Goal: Task Accomplishment & Management: Use online tool/utility

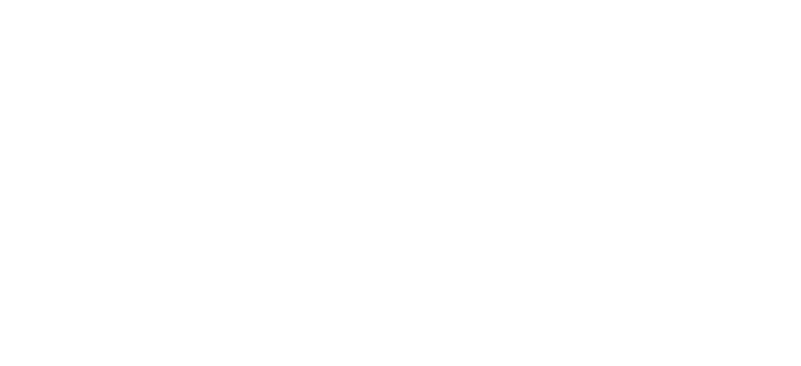
select select "Song"
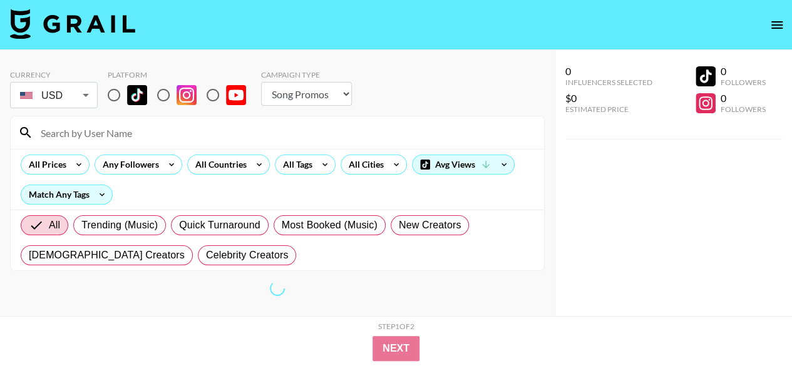
click at [110, 95] on input "radio" at bounding box center [114, 95] width 26 height 26
radio input "true"
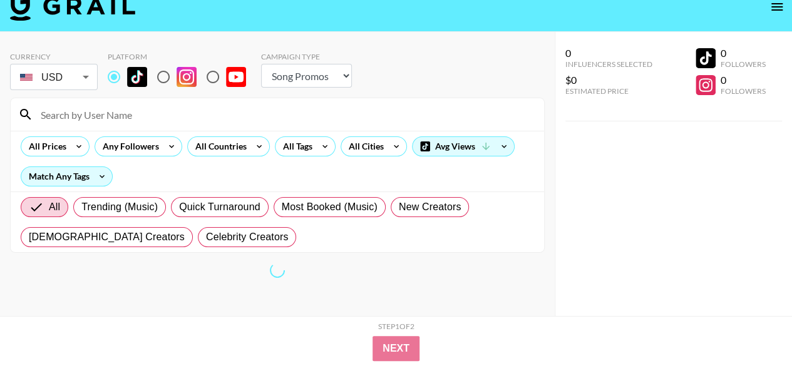
scroll to position [50, 0]
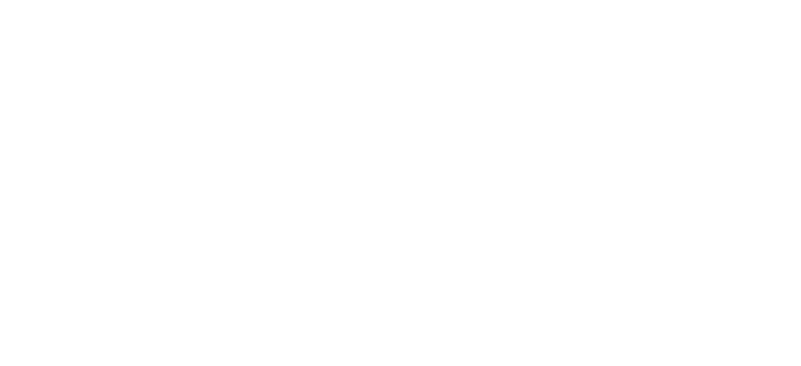
select select "Song"
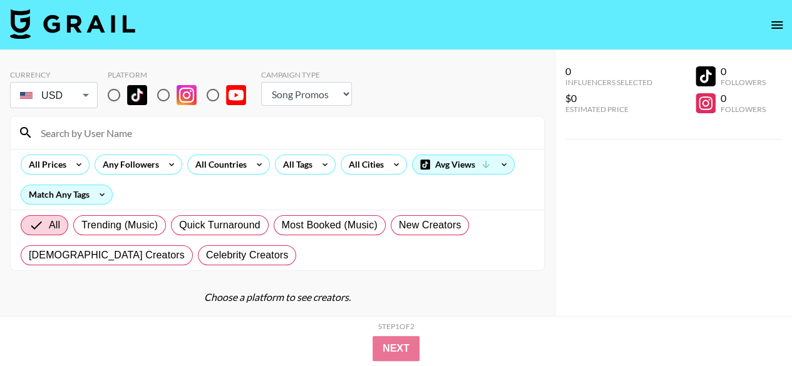
click at [118, 95] on input "radio" at bounding box center [114, 95] width 26 height 26
radio input "true"
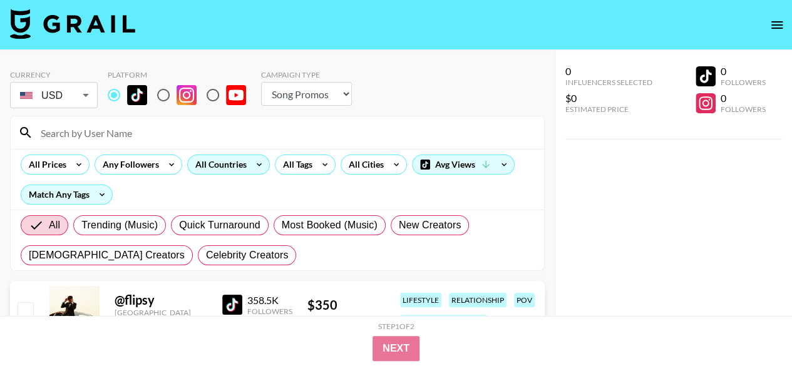
click at [234, 162] on div "All Countries" at bounding box center [218, 164] width 61 height 19
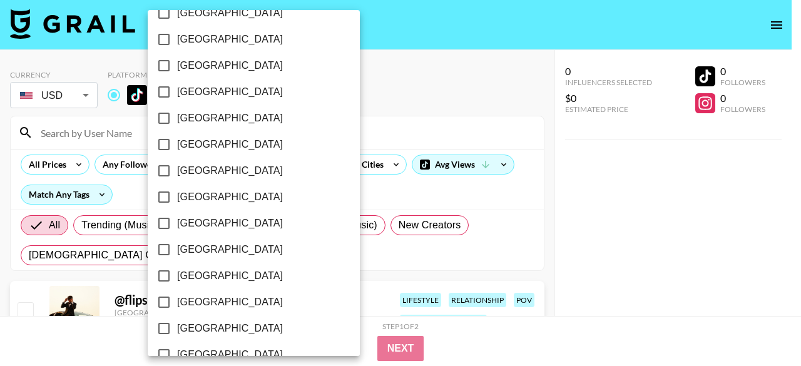
scroll to position [1093, 0]
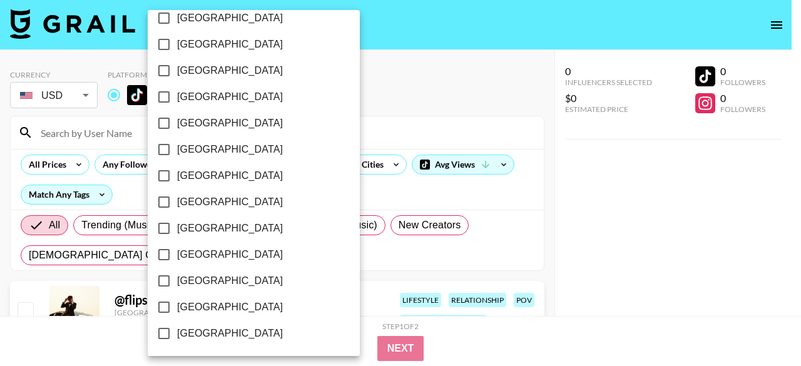
click at [222, 283] on span "United Kingdom" at bounding box center [230, 281] width 106 height 15
click at [177, 283] on input "United Kingdom" at bounding box center [164, 281] width 26 height 26
checkbox input "true"
click at [175, 305] on input "United States" at bounding box center [163, 307] width 26 height 26
checkbox input "true"
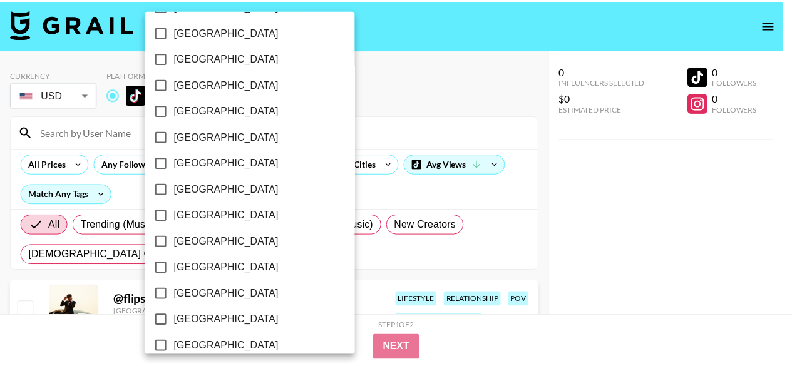
scroll to position [91, 0]
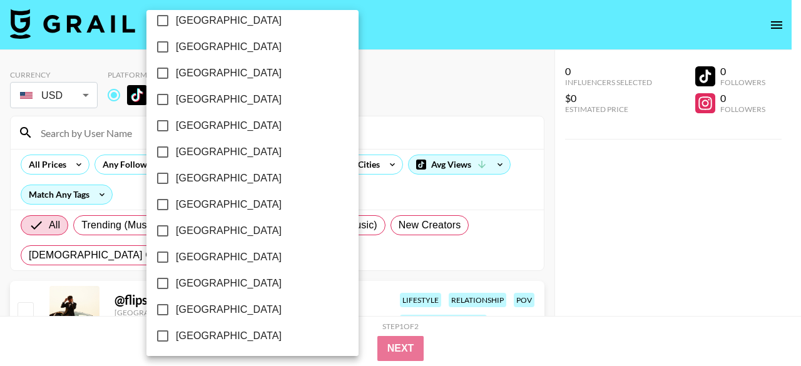
click at [217, 156] on label "Canada" at bounding box center [244, 152] width 189 height 26
click at [176, 156] on input "Canada" at bounding box center [163, 152] width 26 height 26
checkbox input "true"
click at [422, 113] on div at bounding box center [400, 183] width 801 height 366
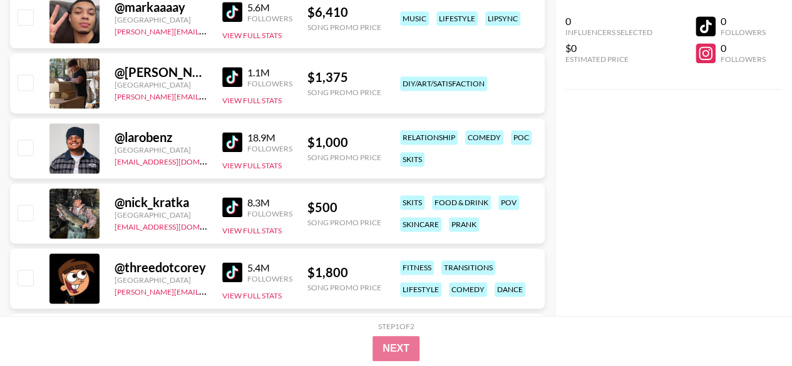
scroll to position [1002, 0]
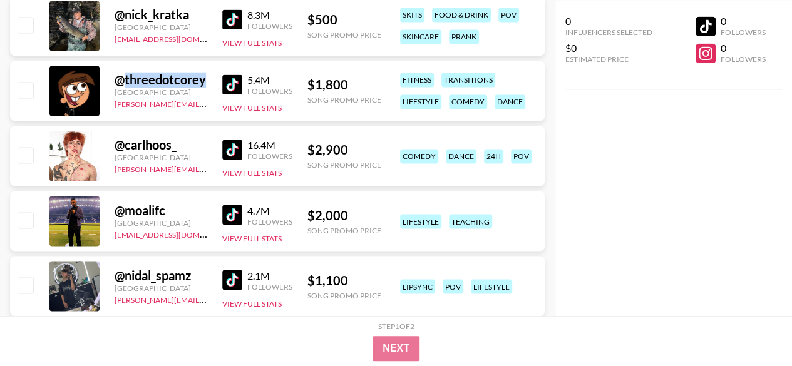
drag, startPoint x: 125, startPoint y: 76, endPoint x: 208, endPoint y: 85, distance: 84.3
click at [208, 85] on div "@ threedotcorey United States phuong.linh.nhu@grail-talent.com 5.4M Followers V…" at bounding box center [277, 91] width 535 height 60
copy div "threedotcorey"
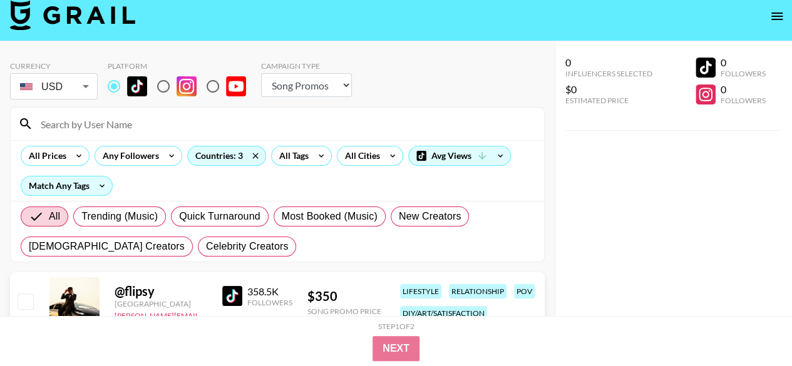
scroll to position [0, 0]
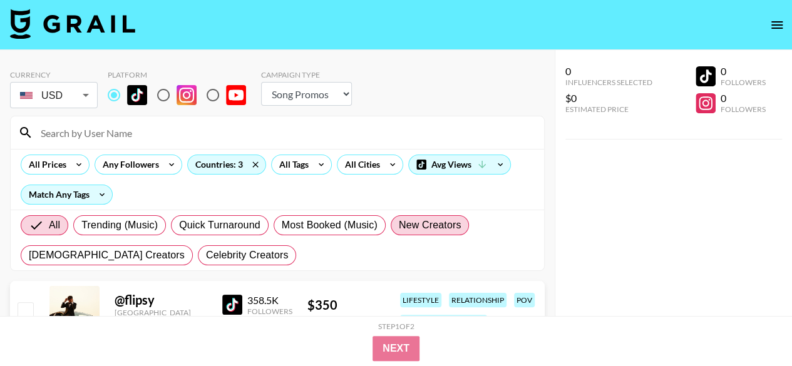
click at [437, 221] on span "New Creators" at bounding box center [430, 225] width 63 height 15
click at [399, 225] on input "New Creators" at bounding box center [399, 225] width 0 height 0
radio input "true"
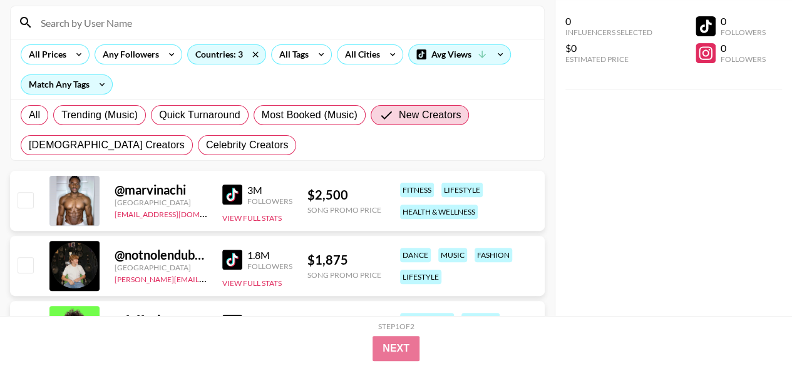
scroll to position [125, 0]
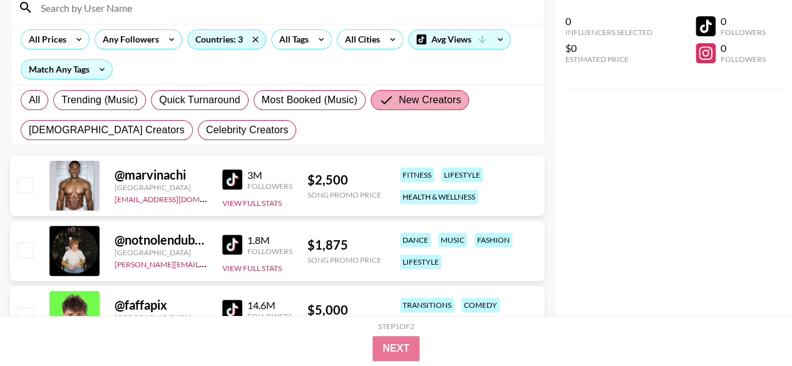
click at [428, 98] on span "New Creators" at bounding box center [430, 100] width 63 height 15
click at [399, 98] on input "New Creators" at bounding box center [389, 100] width 20 height 15
click at [34, 98] on span "All" at bounding box center [34, 100] width 11 height 15
click at [29, 100] on input "All" at bounding box center [29, 100] width 0 height 0
radio input "true"
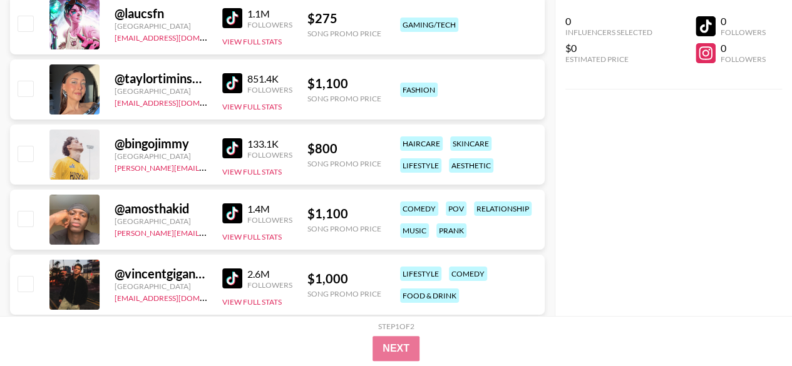
scroll to position [4507, 0]
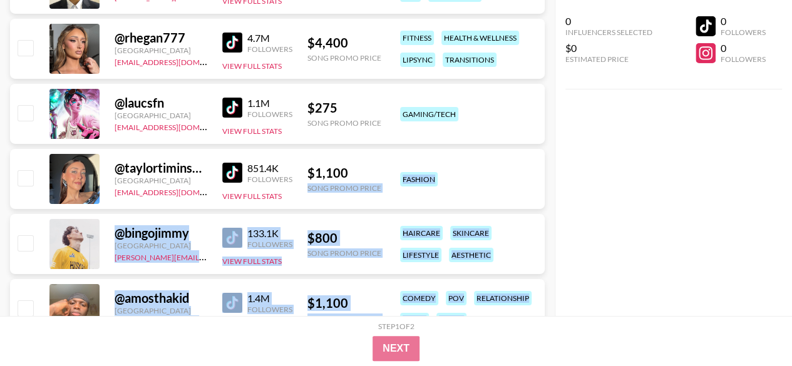
drag, startPoint x: 422, startPoint y: 170, endPoint x: 565, endPoint y: 188, distance: 143.9
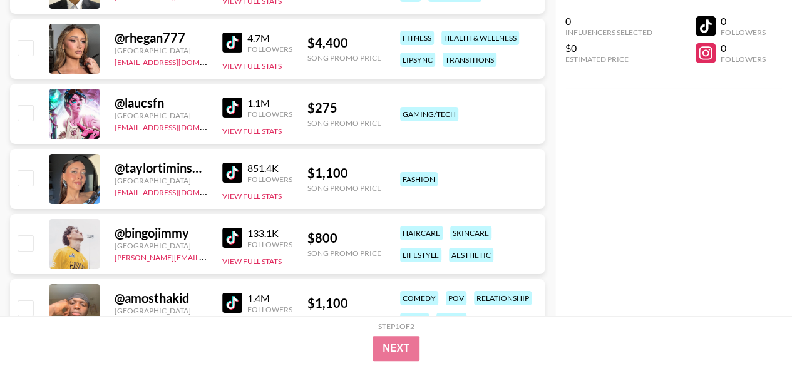
click at [630, 188] on div "0 Influencers Selected $0 Estimated Price 0 Followers 0 Followers" at bounding box center [674, 158] width 238 height 316
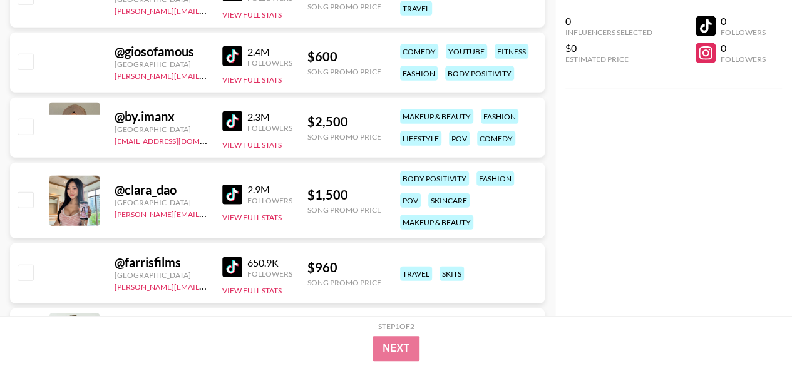
scroll to position [8827, 0]
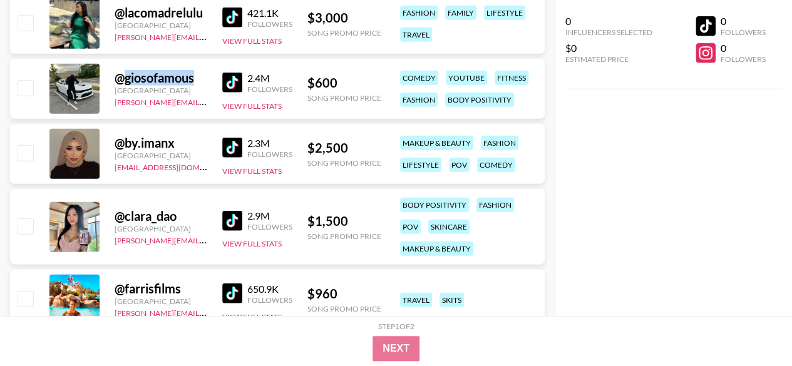
copy div "giosofamous"
drag, startPoint x: 203, startPoint y: 78, endPoint x: 120, endPoint y: 81, distance: 83.3
click at [120, 81] on div "@ giosofamous" at bounding box center [161, 78] width 93 height 16
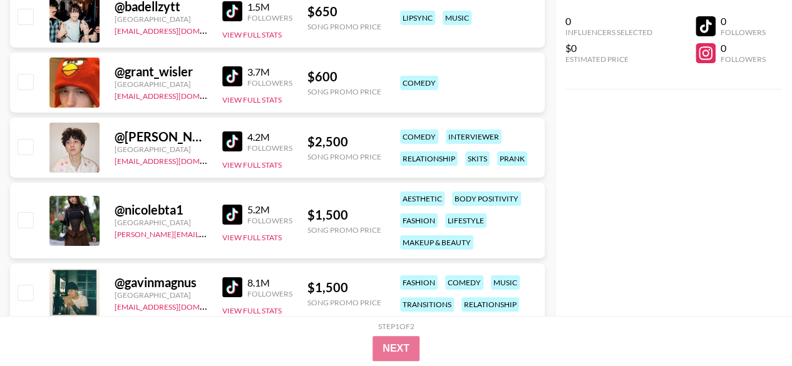
scroll to position [9453, 0]
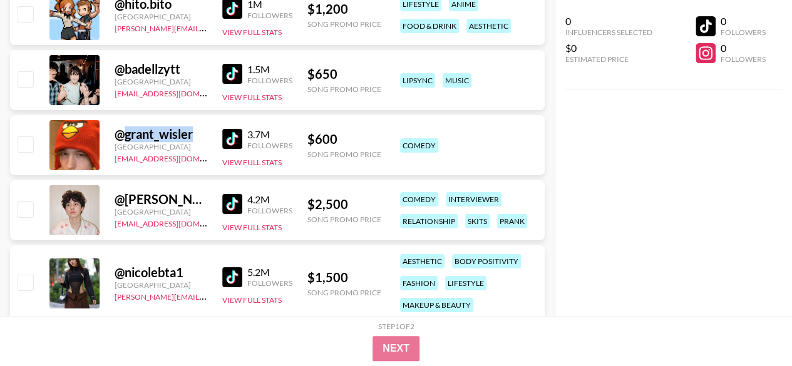
drag, startPoint x: 196, startPoint y: 131, endPoint x: 124, endPoint y: 137, distance: 72.3
click at [124, 137] on div "@ grant_wisler" at bounding box center [161, 134] width 93 height 16
copy div "grant_wisler"
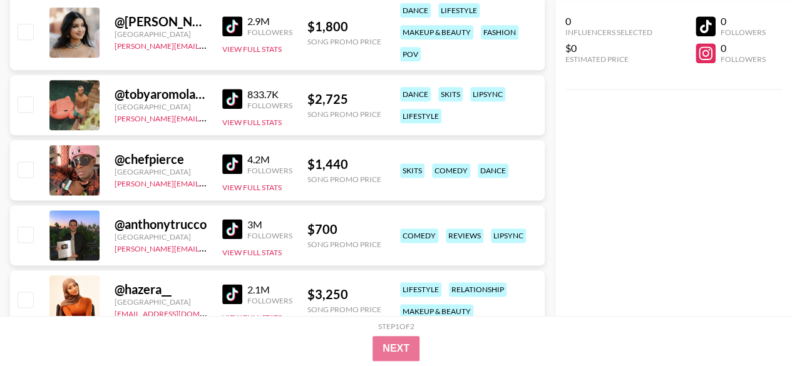
scroll to position [10267, 0]
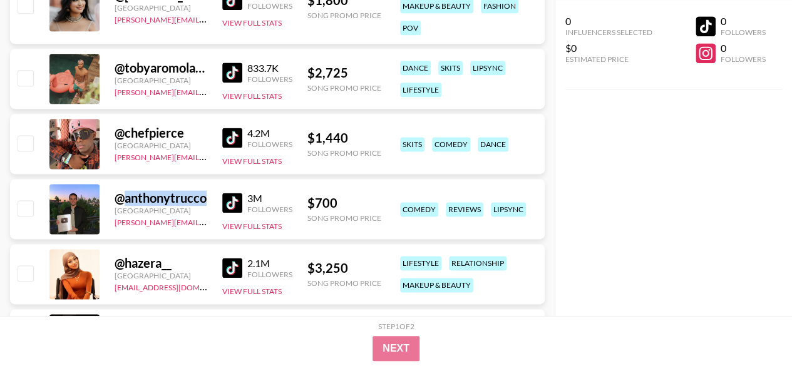
drag, startPoint x: 201, startPoint y: 195, endPoint x: 121, endPoint y: 194, distance: 80.1
click at [121, 194] on div "@ anthonytrucco United States hugo@grail-talent.com 3M Followers View Full Stat…" at bounding box center [277, 209] width 535 height 60
copy div "anthonytrucco"
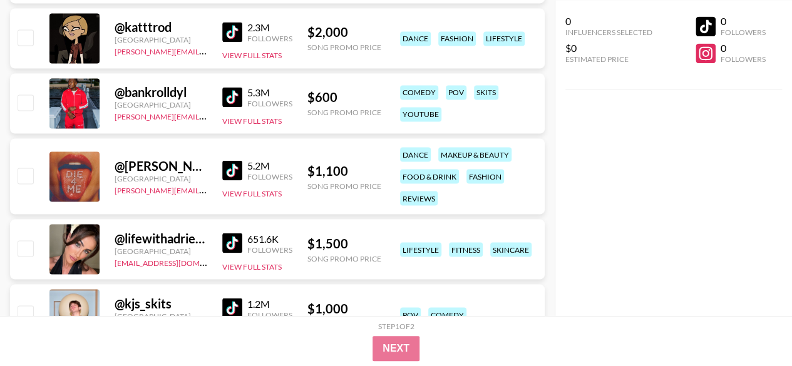
scroll to position [10580, 0]
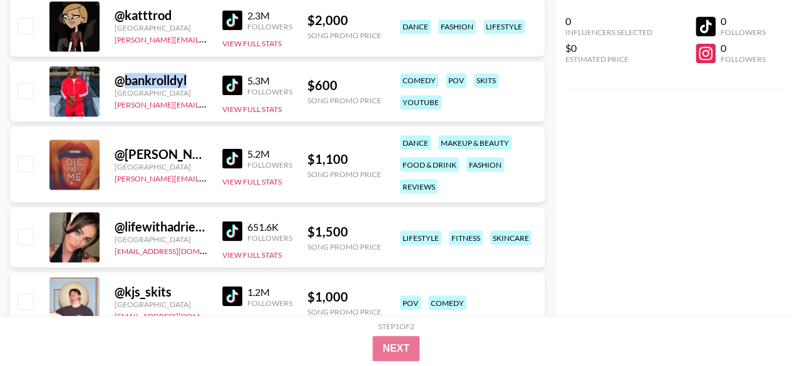
drag, startPoint x: 200, startPoint y: 77, endPoint x: 120, endPoint y: 81, distance: 80.2
click at [120, 81] on div "@ bankrolldyl" at bounding box center [161, 81] width 93 height 16
copy div "bankrolldyl"
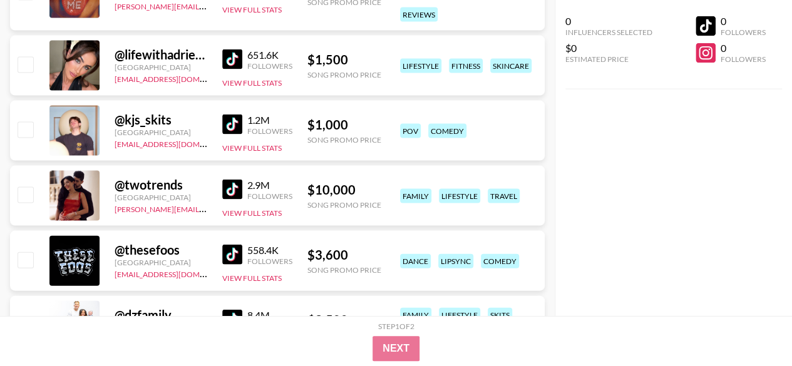
scroll to position [10768, 0]
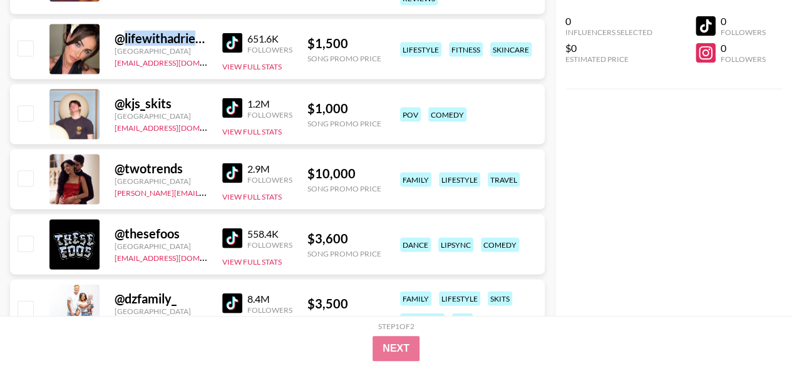
drag, startPoint x: 208, startPoint y: 36, endPoint x: 124, endPoint y: 33, distance: 83.9
click at [124, 33] on div "@ lifewithadrienne United States maxelk@grail-talent.com 651.6K Followers View …" at bounding box center [277, 49] width 535 height 60
copy div "lifewithadrienn"
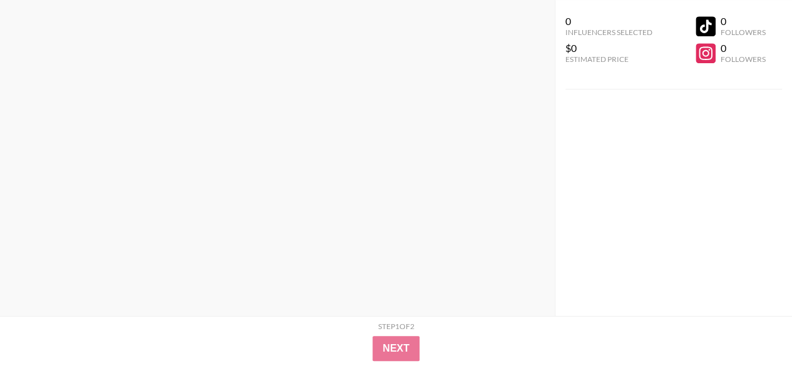
scroll to position [0, 0]
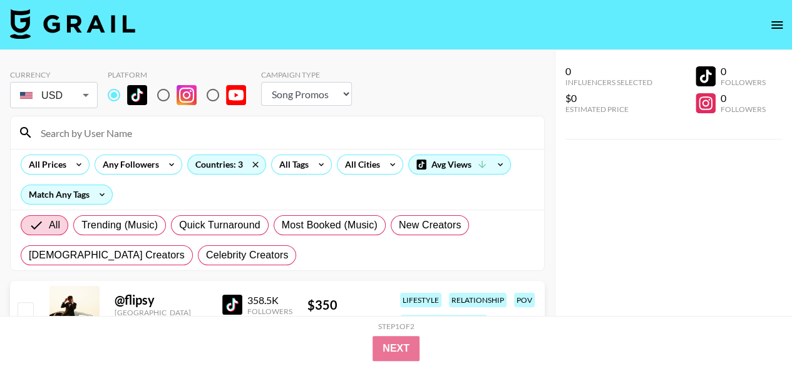
click at [80, 133] on input at bounding box center [284, 133] width 503 height 20
paste input "mikaalafuente_"
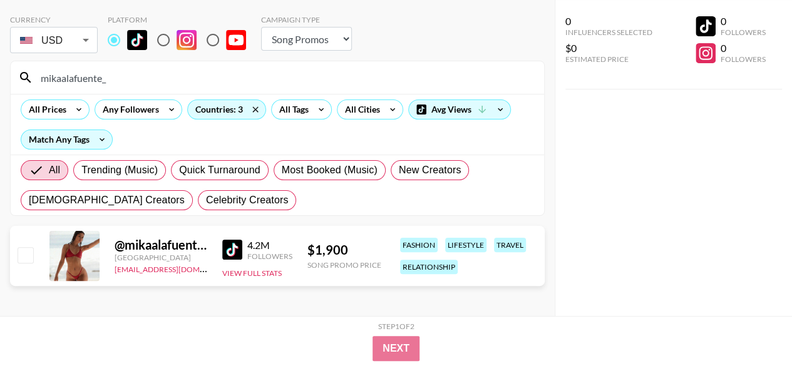
scroll to position [59, 0]
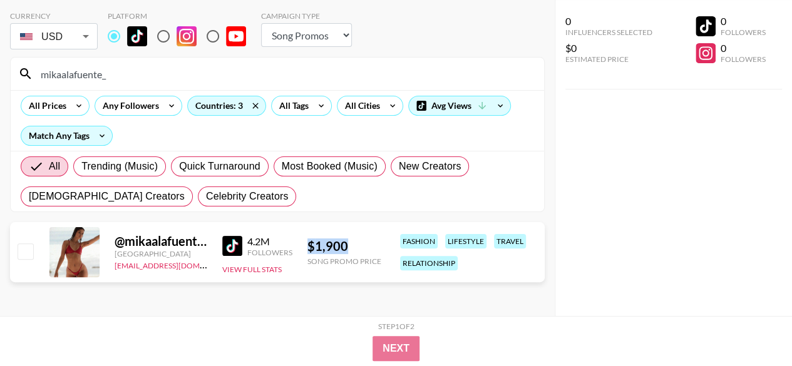
drag, startPoint x: 357, startPoint y: 239, endPoint x: 303, endPoint y: 242, distance: 54.0
click at [303, 242] on div "@ mikaalafuente_ United States maxelk@grail-talent.com 4.2M Followers View Full…" at bounding box center [277, 252] width 535 height 60
click at [633, 204] on div "0 Influencers Selected $0 Estimated Price 0 Followers 0 Followers" at bounding box center [674, 158] width 238 height 316
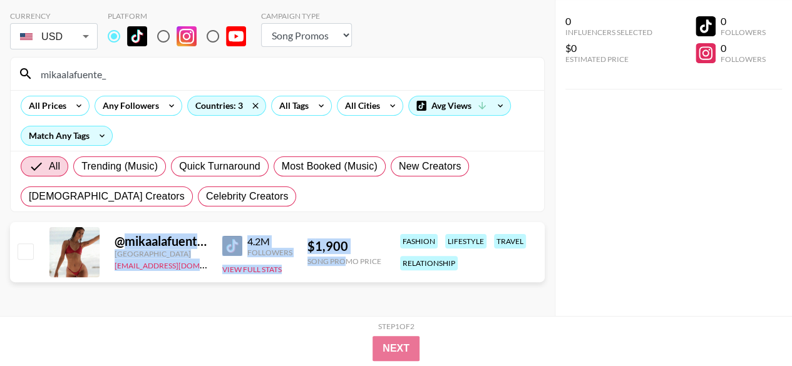
drag, startPoint x: 138, startPoint y: 240, endPoint x: 389, endPoint y: 255, distance: 251.5
click at [384, 255] on div "@ mikaalafuente_ United States maxelk@grail-talent.com 4.2M Followers View Full…" at bounding box center [277, 252] width 535 height 60
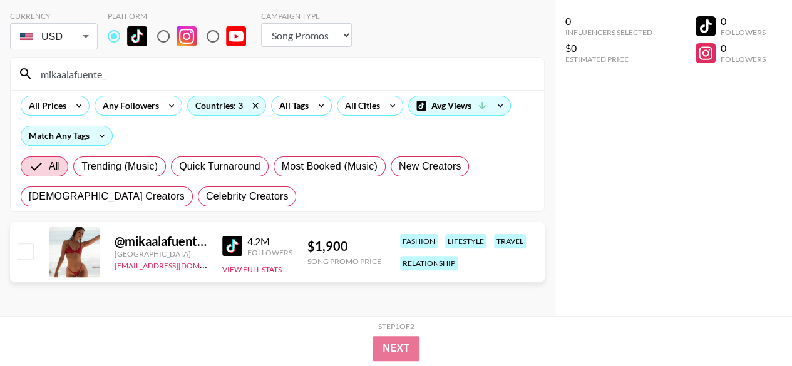
click at [669, 187] on div "0 Influencers Selected $0 Estimated Price 0 Followers 0 Followers" at bounding box center [674, 158] width 238 height 316
click at [124, 70] on input "mikaalafuente_" at bounding box center [284, 74] width 503 height 20
paste input "notconnoragain"
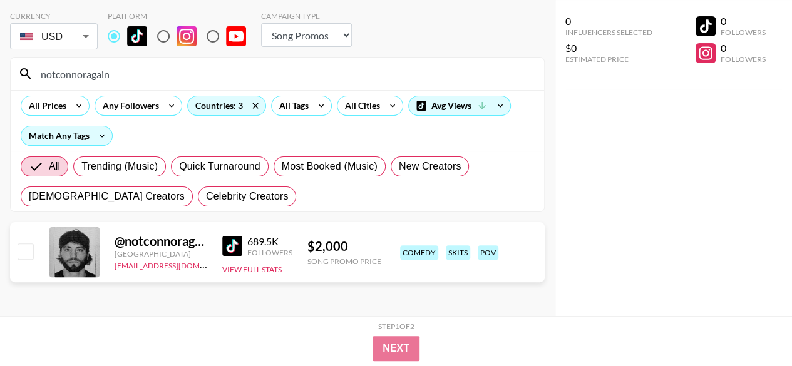
click at [109, 78] on input "notconnoragain" at bounding box center [284, 74] width 503 height 20
paste input "jeremythemanager"
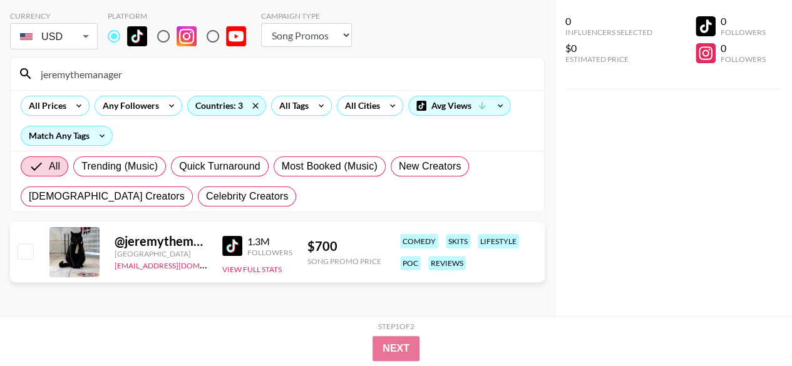
click at [107, 77] on input "jeremythemanager" at bounding box center [284, 74] width 503 height 20
click at [107, 76] on input "jeremythemanager" at bounding box center [284, 74] width 503 height 20
paste input "fakeclaudiatihan"
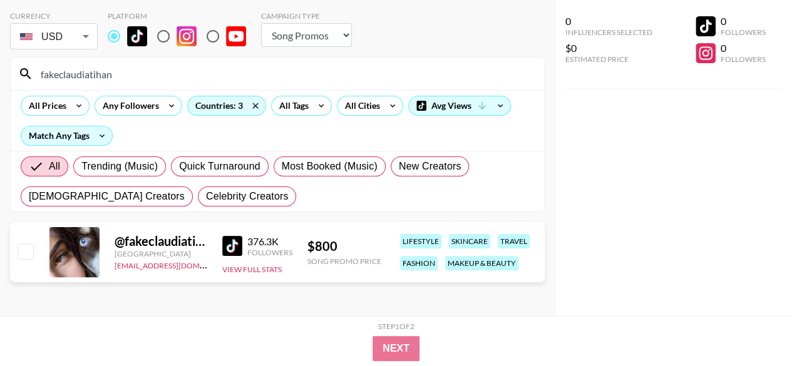
type input "fakeclaudiatihan"
